Goal: Task Accomplishment & Management: Use online tool/utility

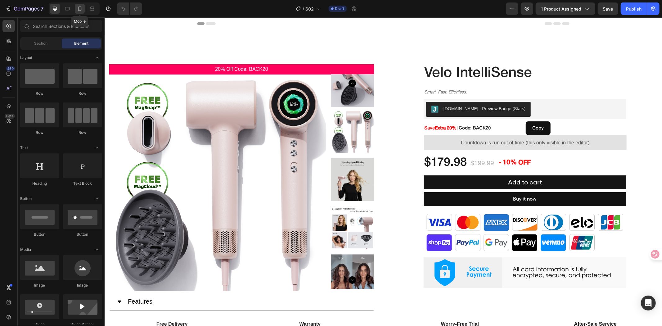
click at [77, 11] on icon at bounding box center [80, 9] width 6 height 6
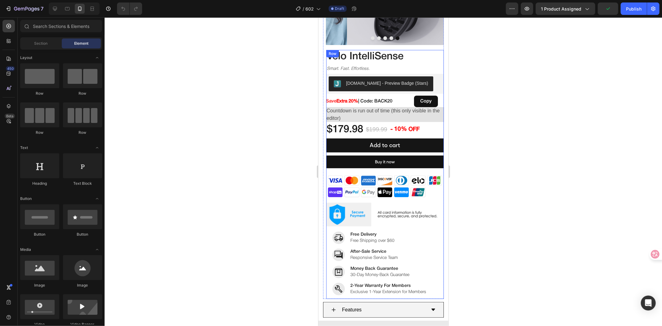
scroll to position [207, 0]
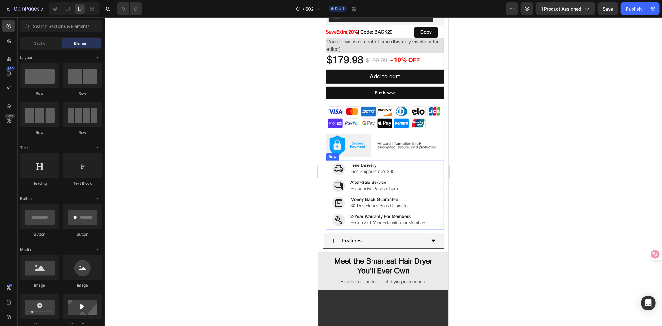
click at [328, 160] on div "Image Free Delivery Text block Free Shipping over $60 Text block Row Image 2-Ye…" at bounding box center [385, 195] width 118 height 70
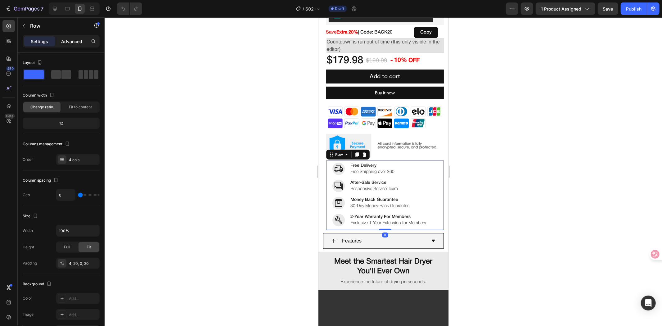
click at [77, 44] on p "Advanced" at bounding box center [71, 41] width 21 height 7
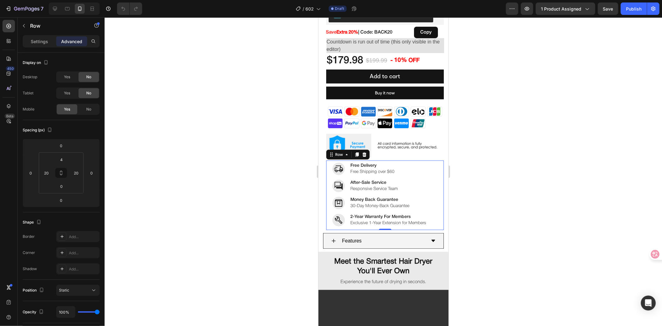
click at [44, 41] on p "Settings" at bounding box center [39, 41] width 17 height 7
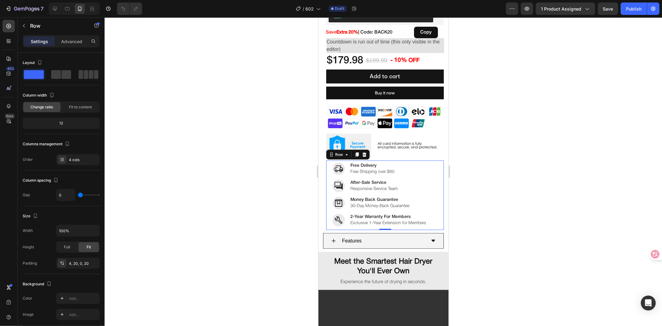
click at [50, 9] on div at bounding box center [74, 8] width 51 height 12
click at [51, 9] on div at bounding box center [55, 9] width 10 height 10
type input "32"
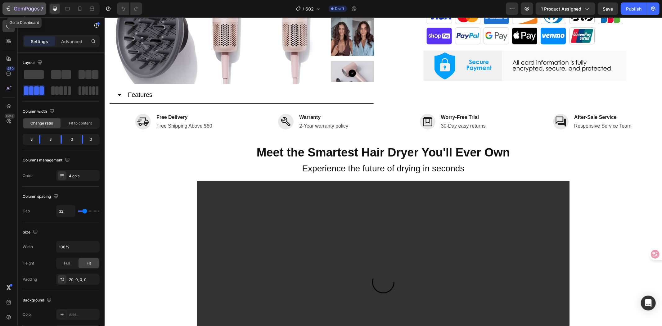
scroll to position [185, 0]
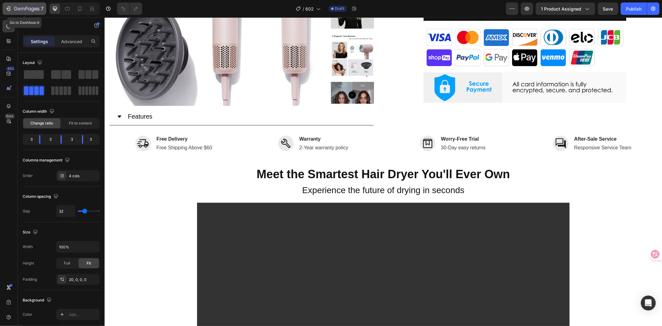
click at [16, 7] on icon "button" at bounding box center [26, 9] width 25 height 5
